Goal: Task Accomplishment & Management: Manage account settings

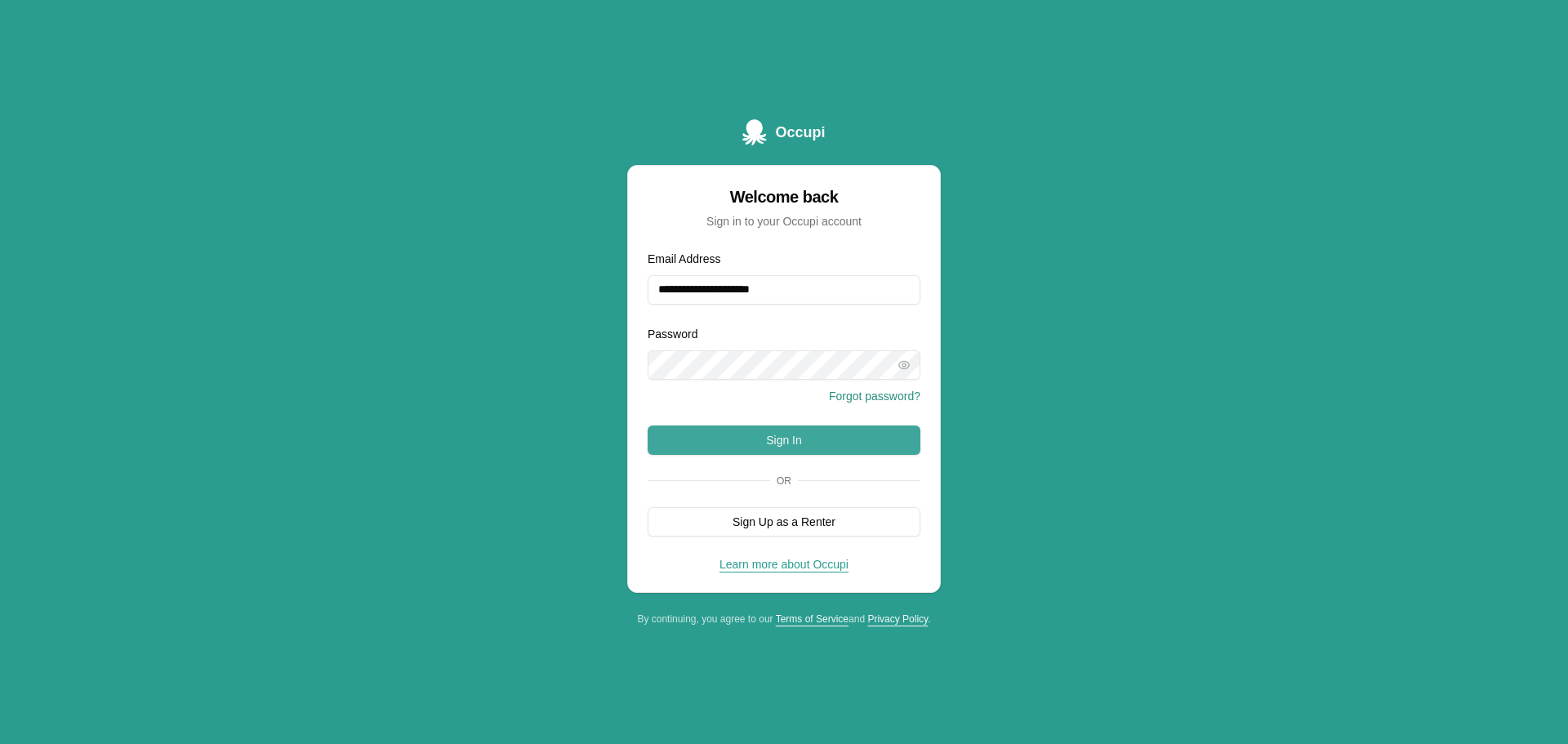
click at [812, 437] on button "Sign In" at bounding box center [784, 440] width 273 height 30
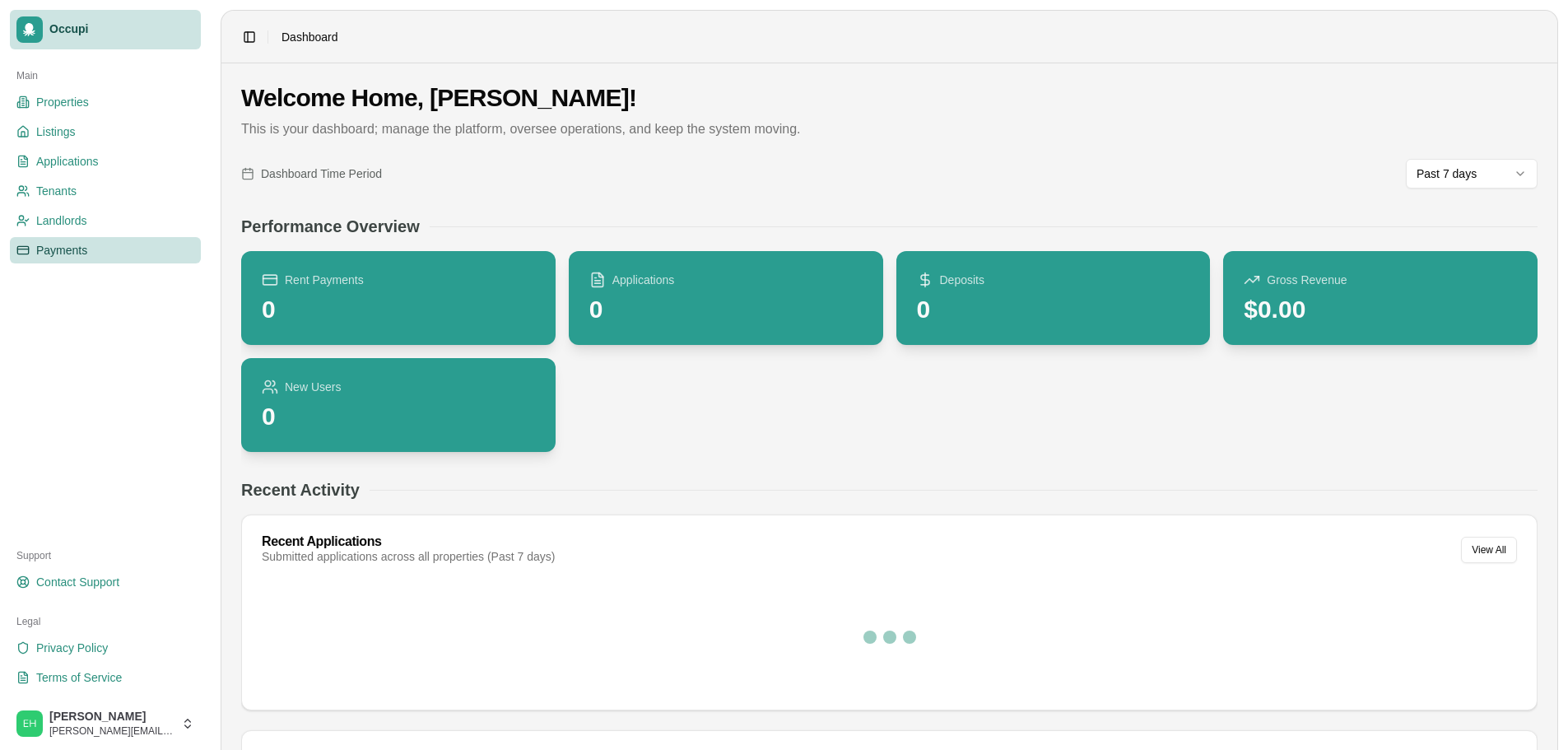
click at [24, 240] on link "Payments" at bounding box center [105, 250] width 191 height 26
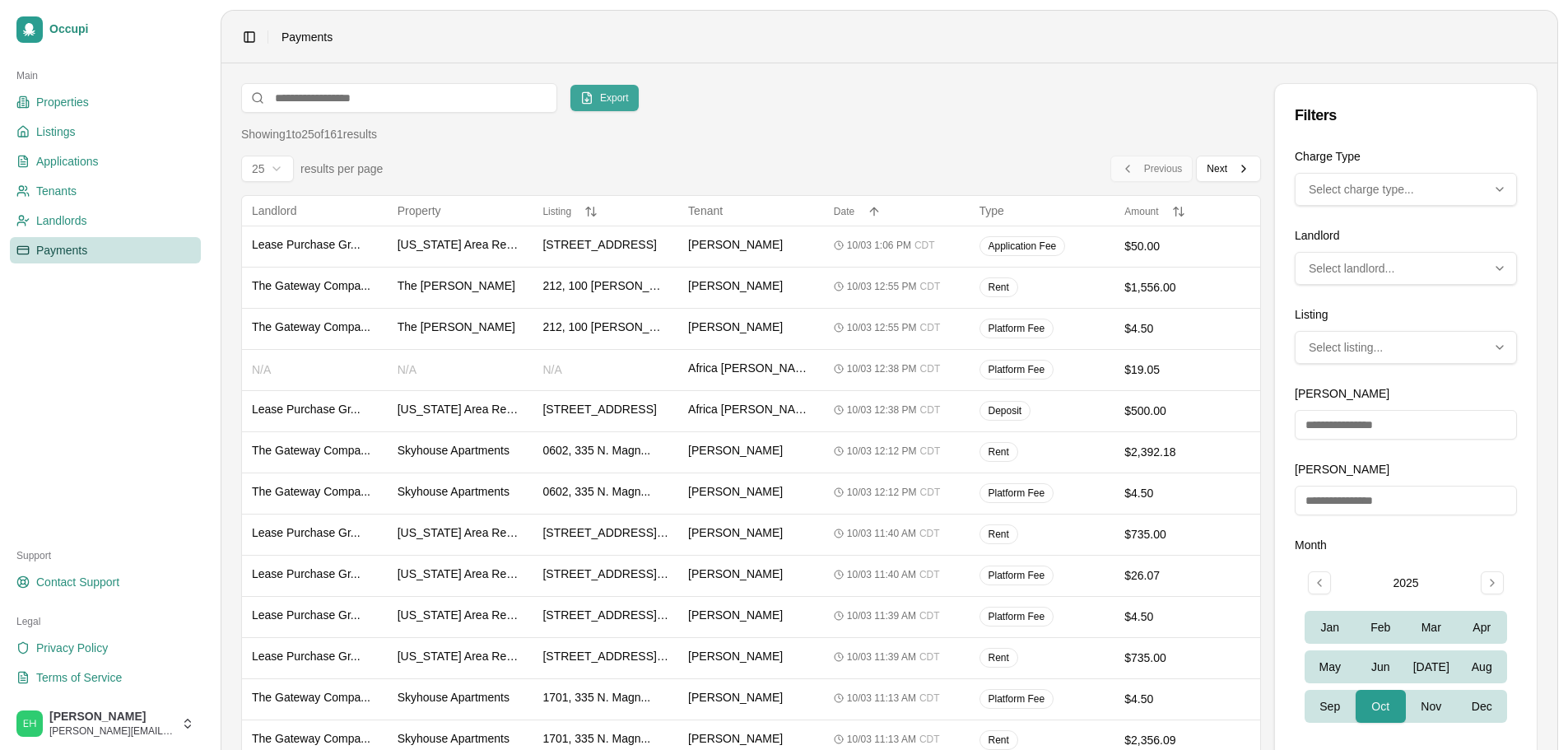
click at [595, 85] on button "Export" at bounding box center [604, 98] width 69 height 26
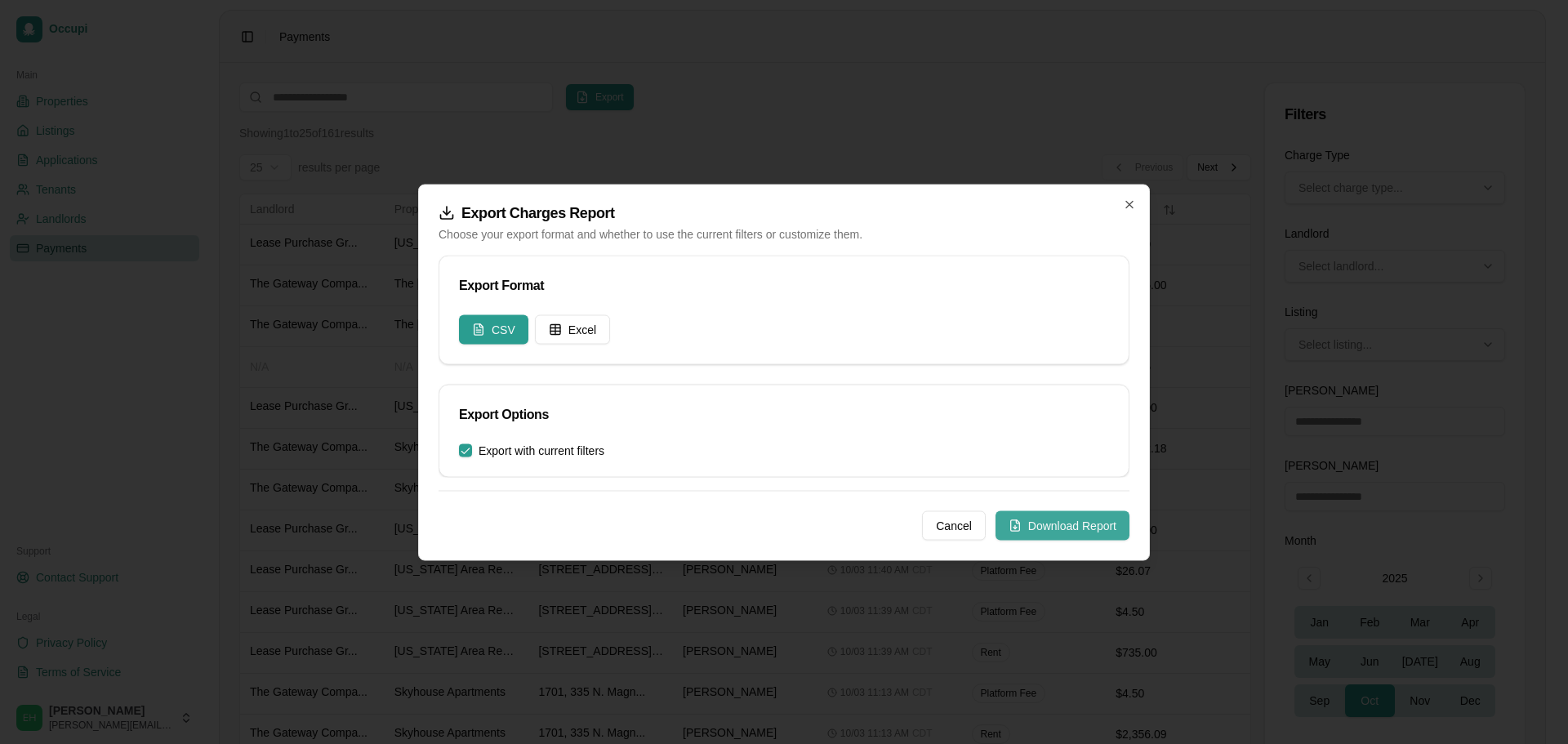
click at [1068, 518] on button "Download Report" at bounding box center [1062, 525] width 134 height 30
